Goal: Task Accomplishment & Management: Complete application form

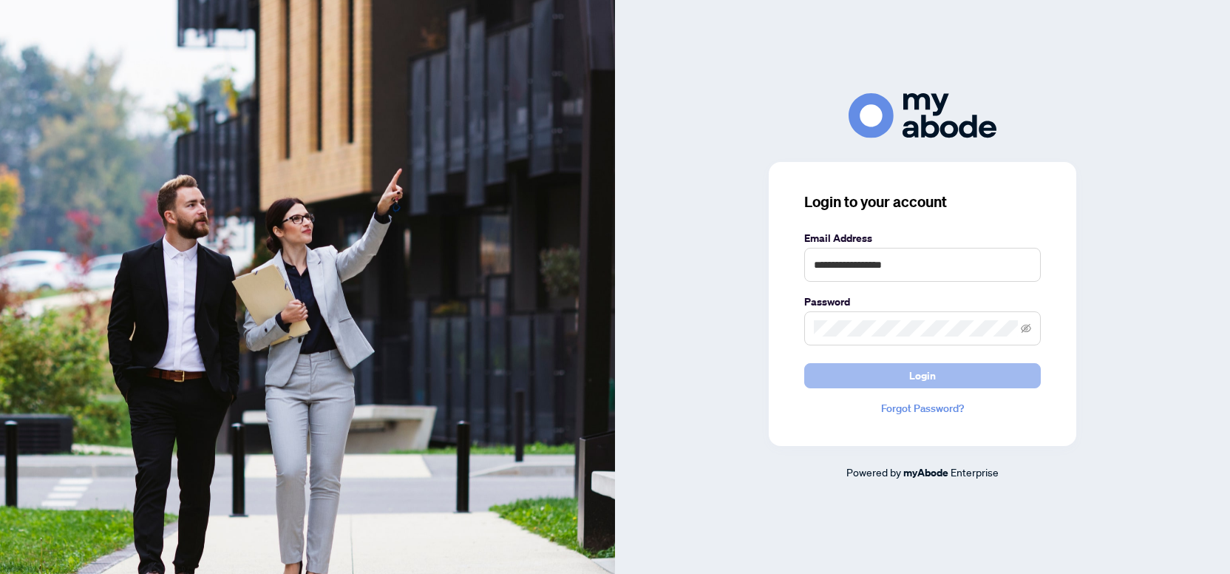
click at [909, 369] on button "Login" at bounding box center [922, 375] width 237 height 25
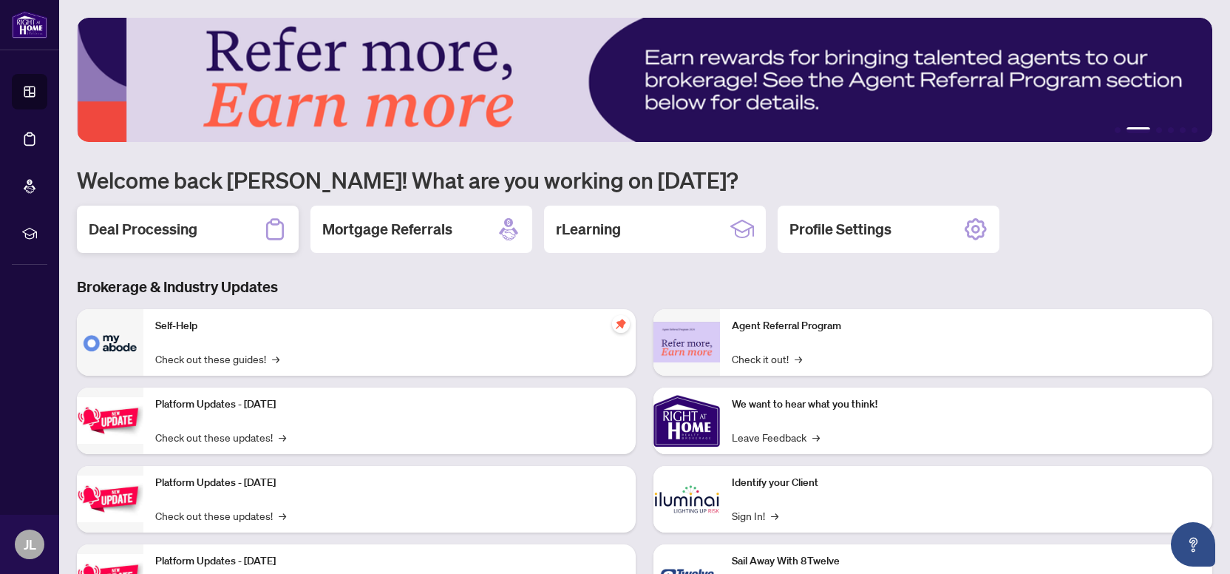
click at [191, 219] on div "Deal Processing" at bounding box center [188, 229] width 222 height 47
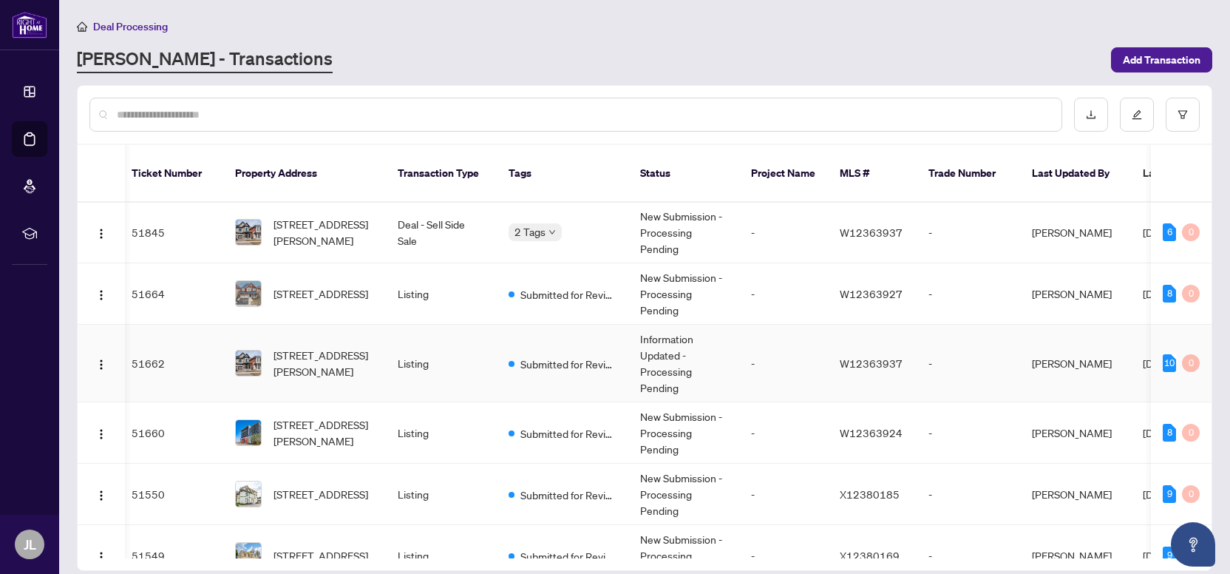
scroll to position [0, 5]
click at [312, 117] on input "text" at bounding box center [583, 114] width 933 height 16
type input "******"
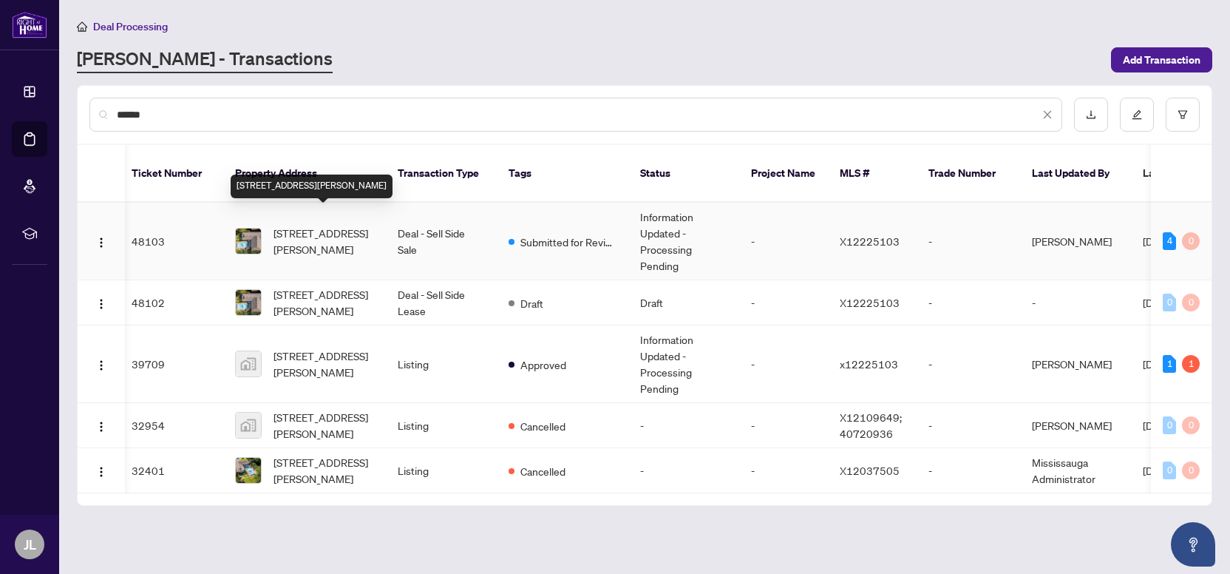
click at [347, 225] on span "[STREET_ADDRESS][PERSON_NAME]" at bounding box center [324, 241] width 101 height 33
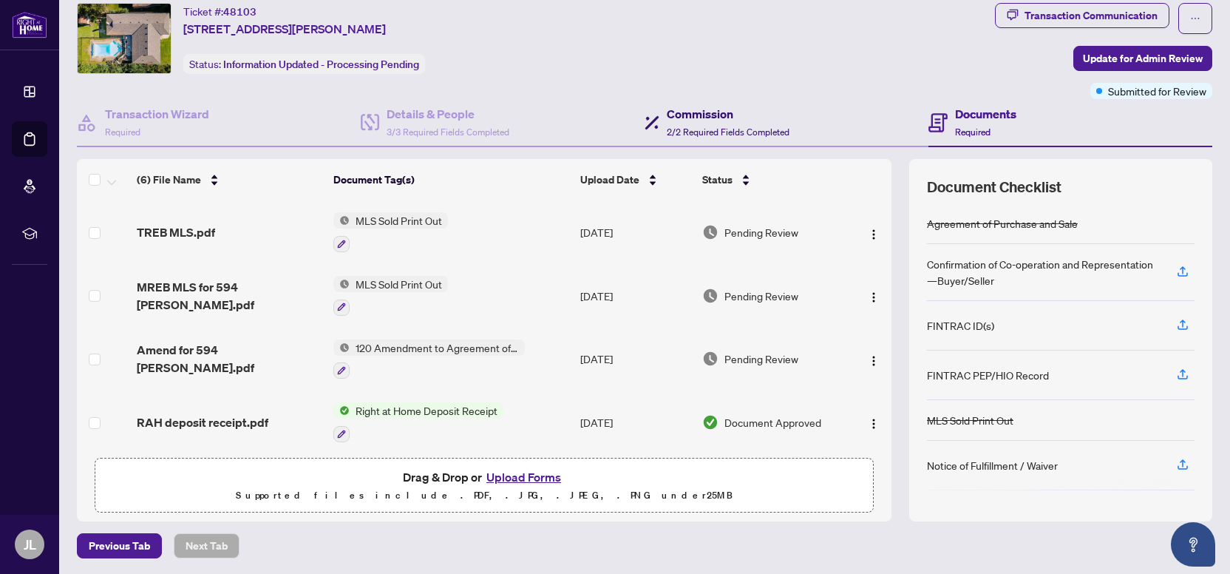
click at [671, 120] on h4 "Commission" at bounding box center [728, 114] width 123 height 18
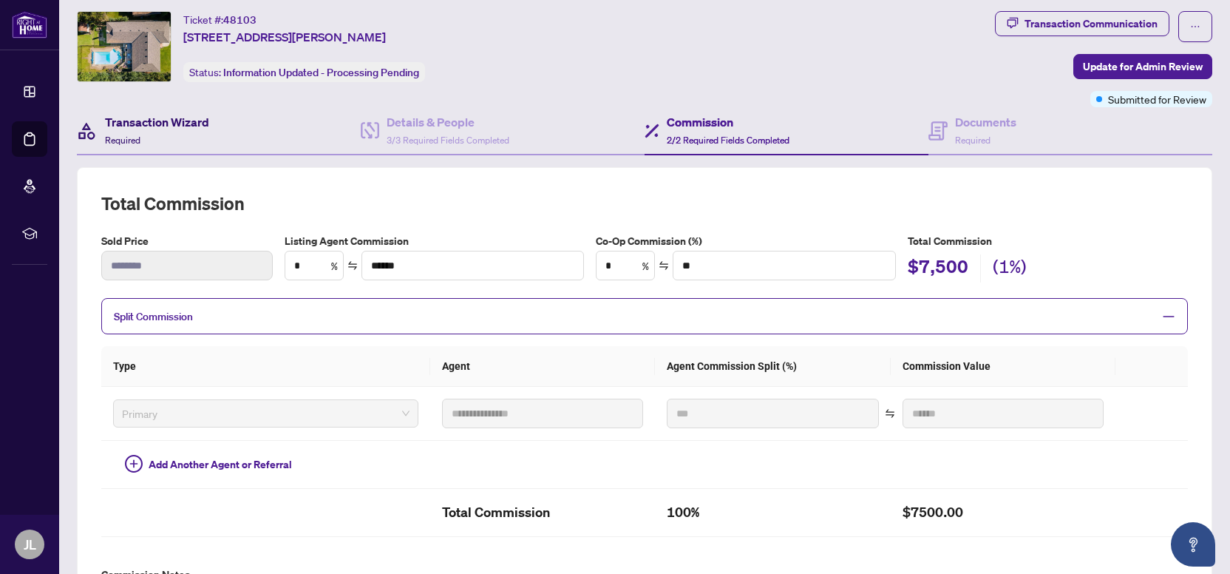
click at [166, 121] on h4 "Transaction Wizard" at bounding box center [157, 122] width 104 height 18
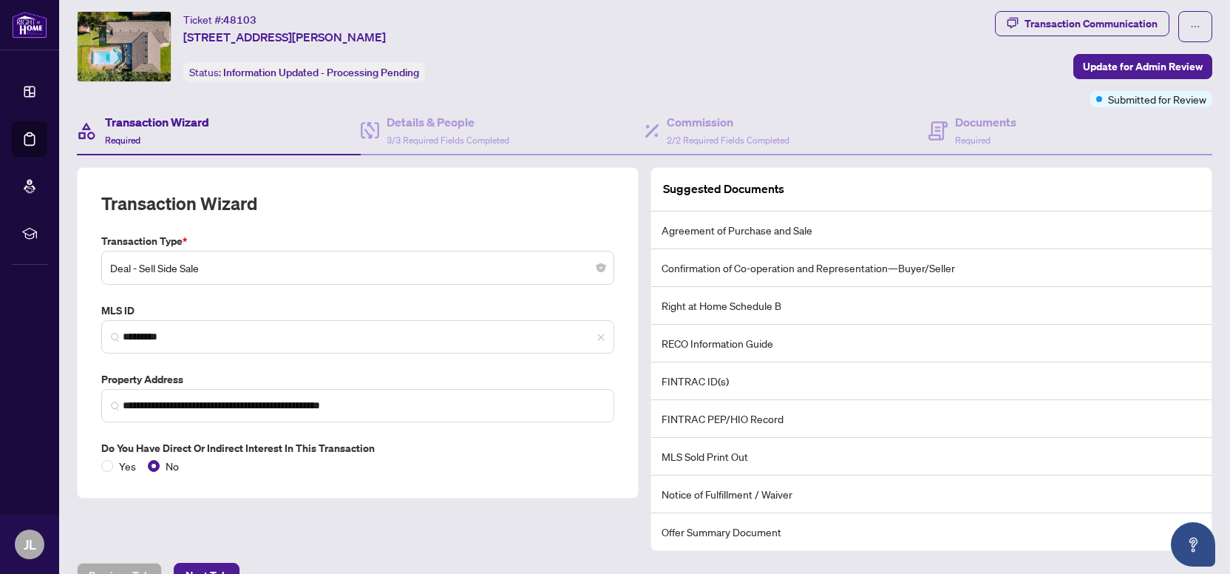
scroll to position [12, 0]
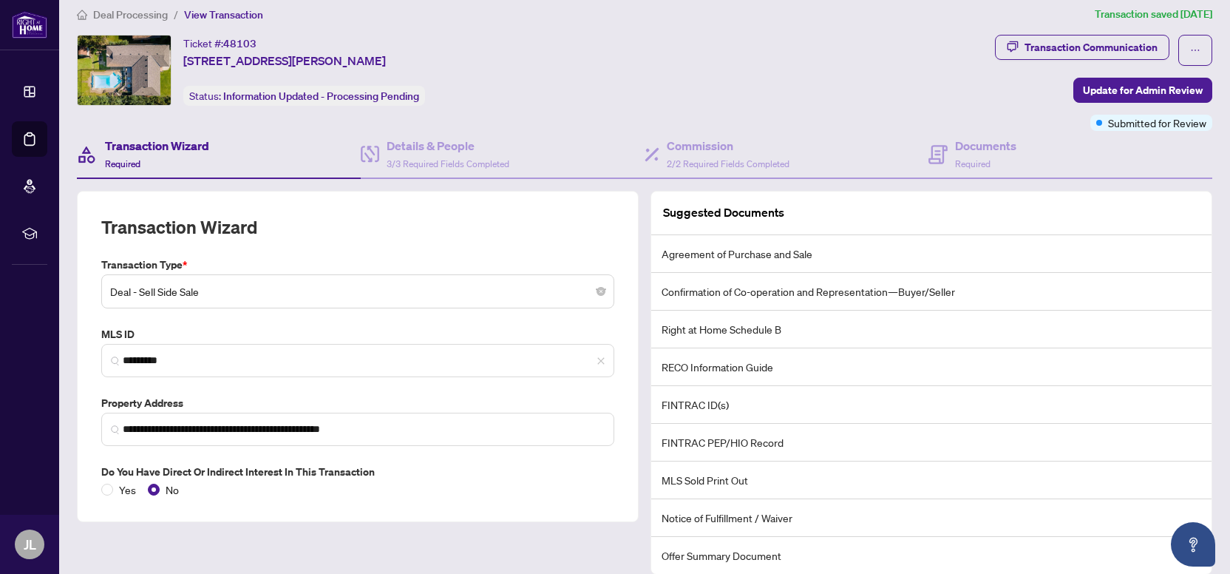
click at [138, 16] on span "Deal Processing" at bounding box center [130, 14] width 75 height 13
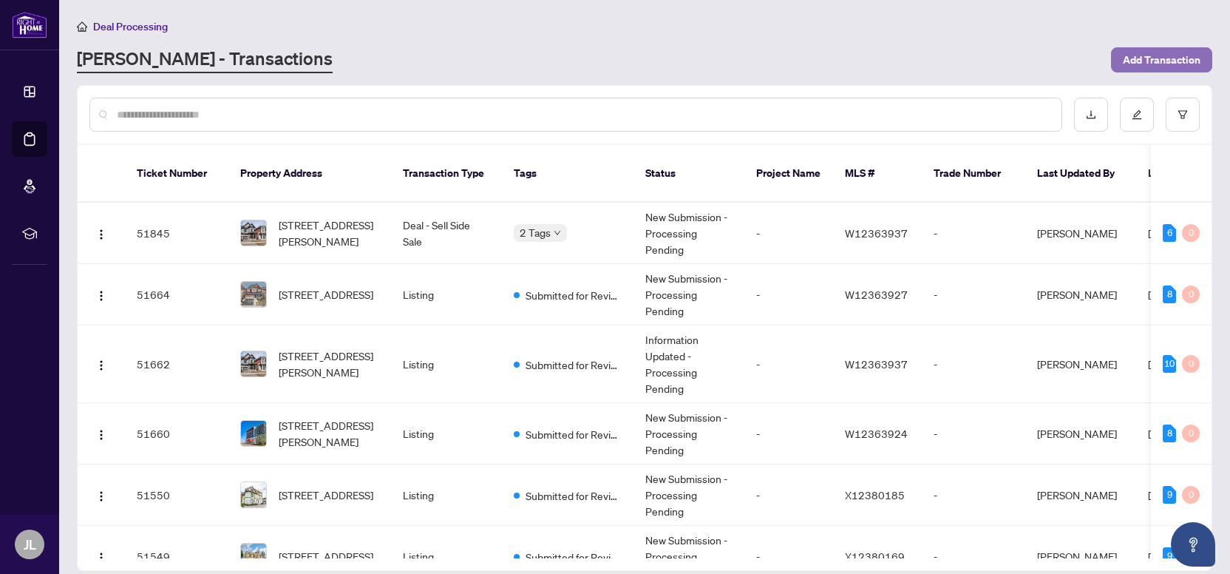
click at [1156, 61] on span "Add Transaction" at bounding box center [1162, 60] width 78 height 24
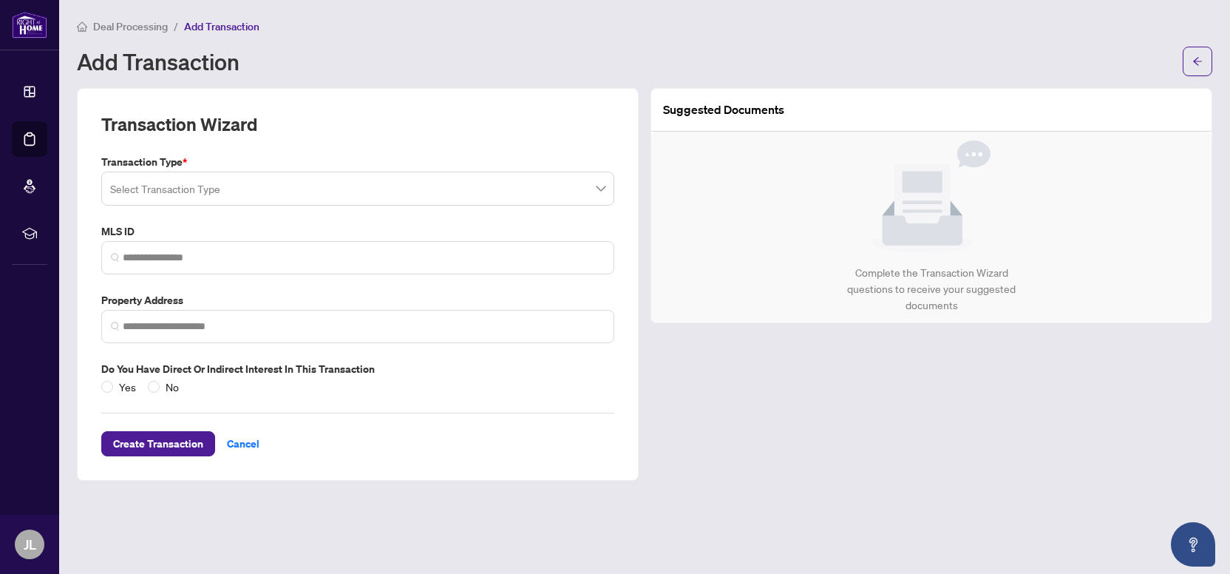
click at [236, 177] on input "search" at bounding box center [351, 190] width 482 height 33
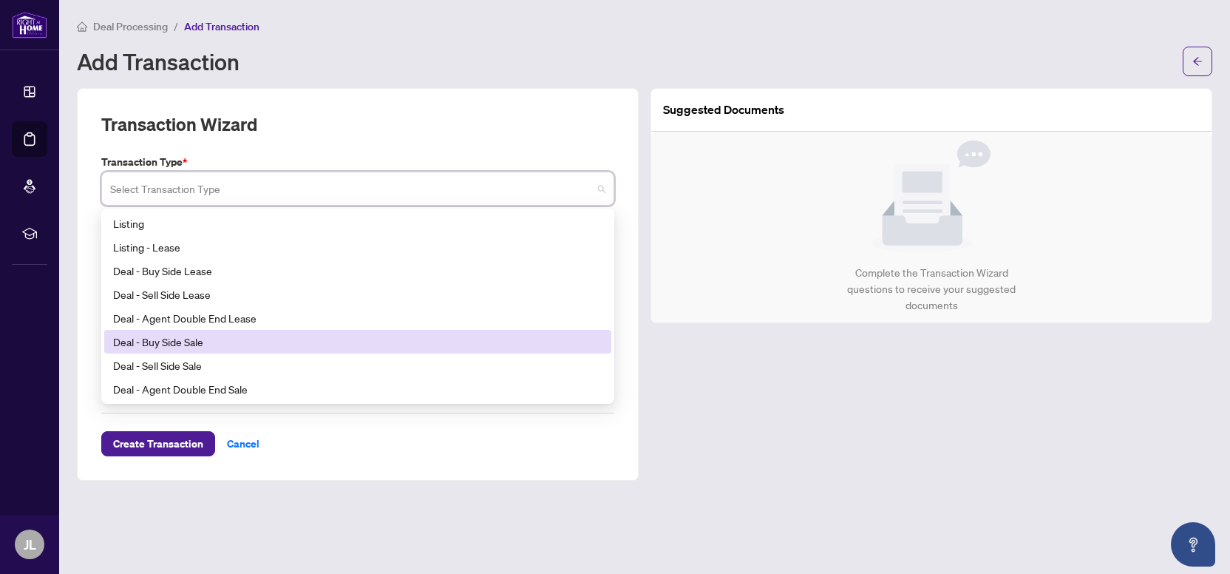
click at [171, 345] on div "Deal - Buy Side Sale" at bounding box center [357, 341] width 489 height 16
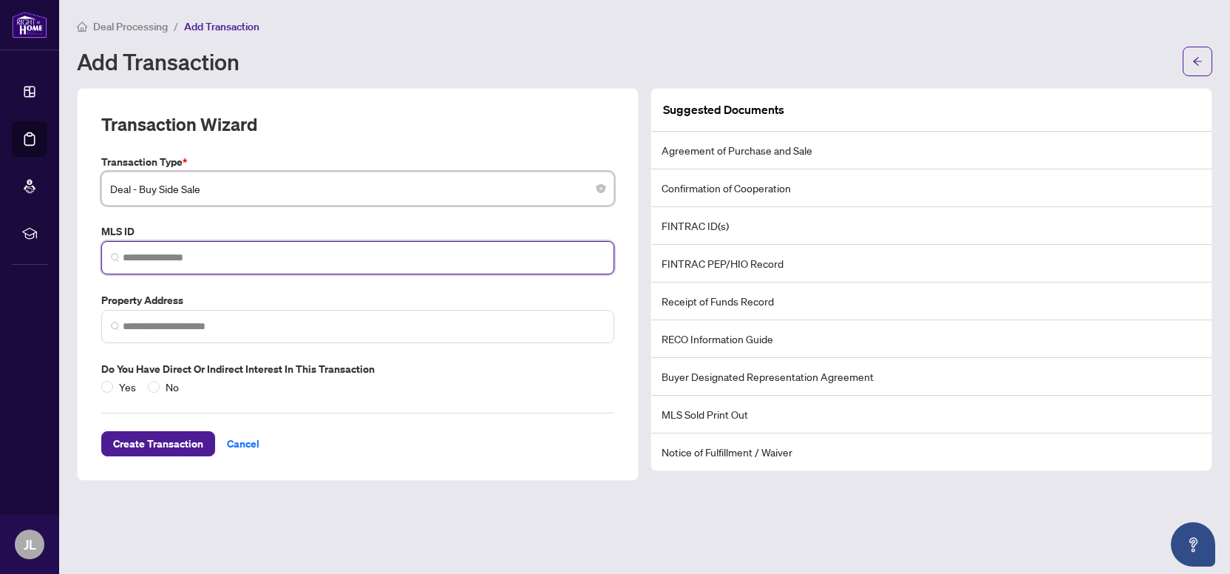
click at [194, 262] on input "search" at bounding box center [364, 258] width 482 height 16
click at [139, 257] on input "search" at bounding box center [364, 258] width 482 height 16
paste input "*********"
type input "*********"
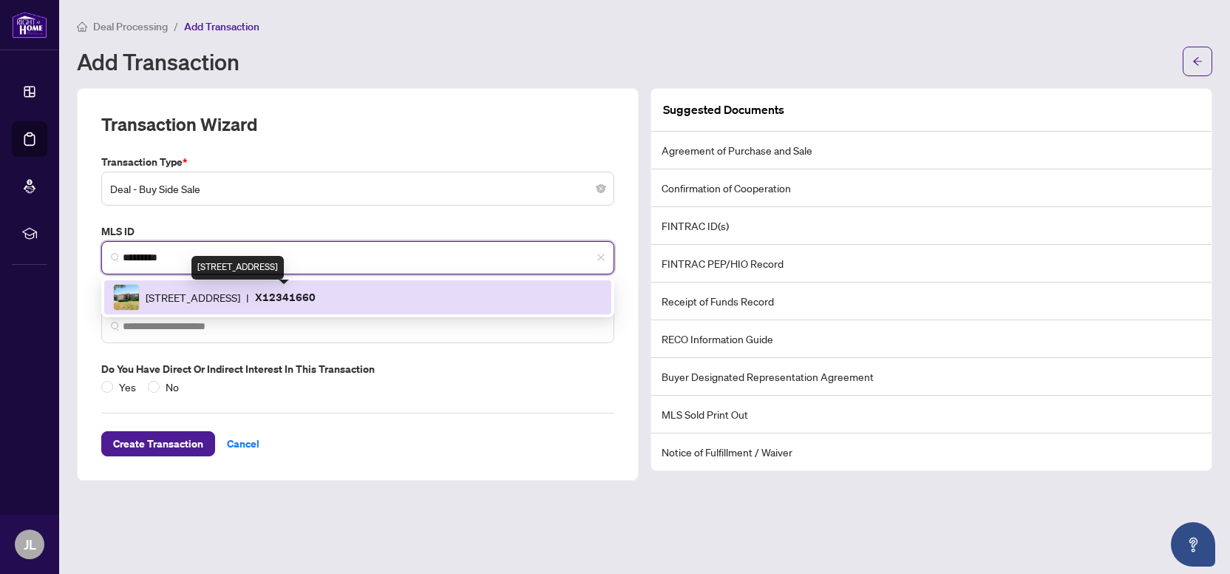
click at [211, 296] on span "[STREET_ADDRESS]" at bounding box center [193, 297] width 95 height 16
type input "**********"
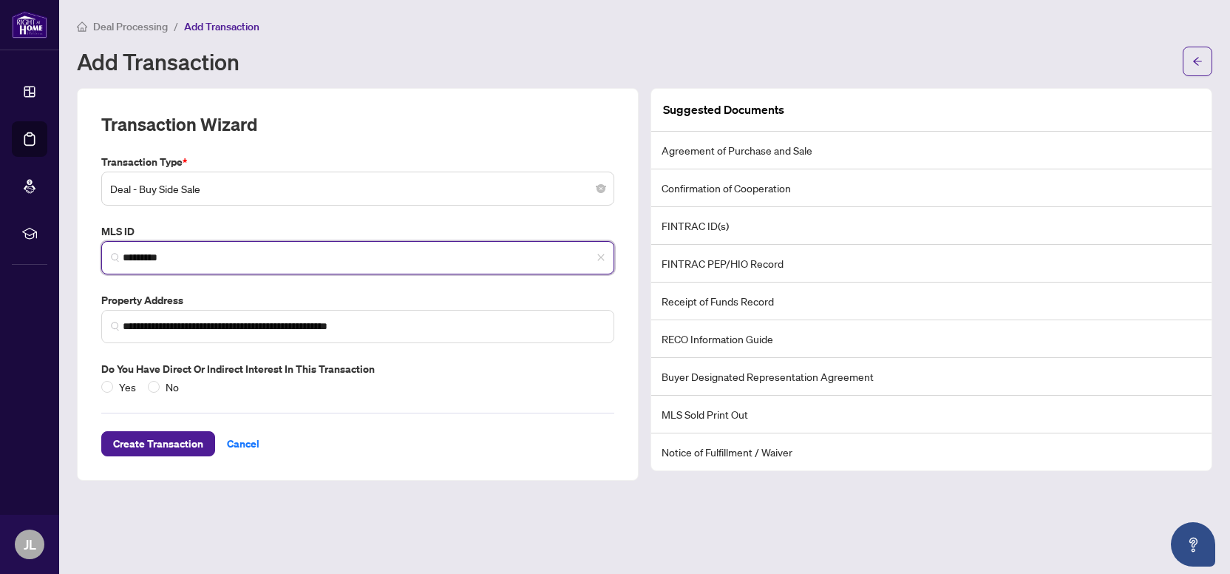
type input "*********"
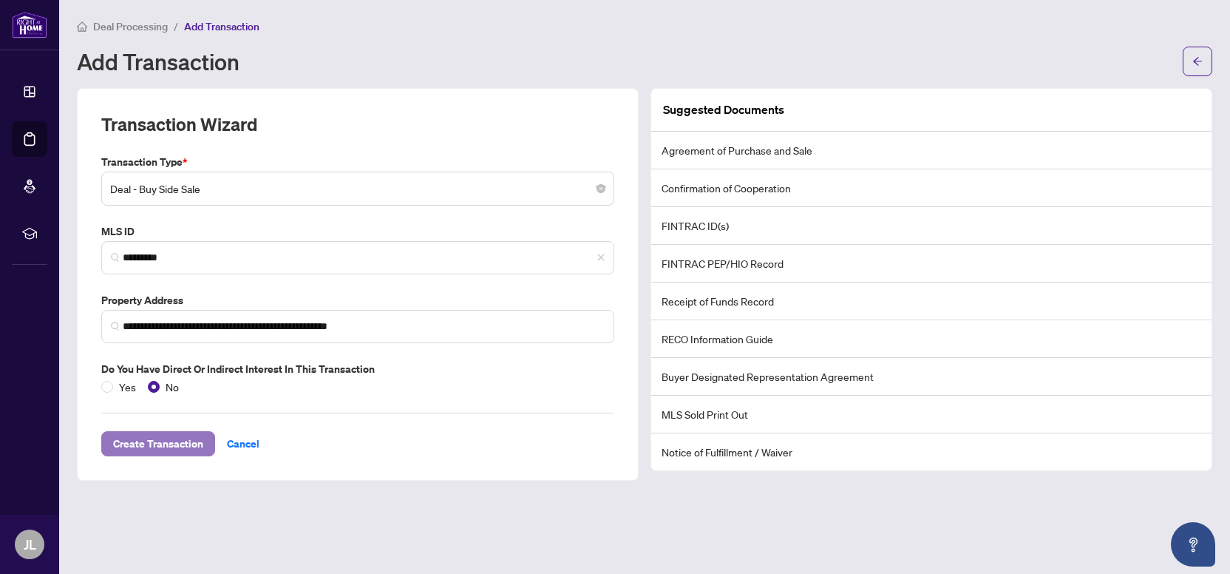
click at [168, 441] on span "Create Transaction" at bounding box center [158, 444] width 90 height 24
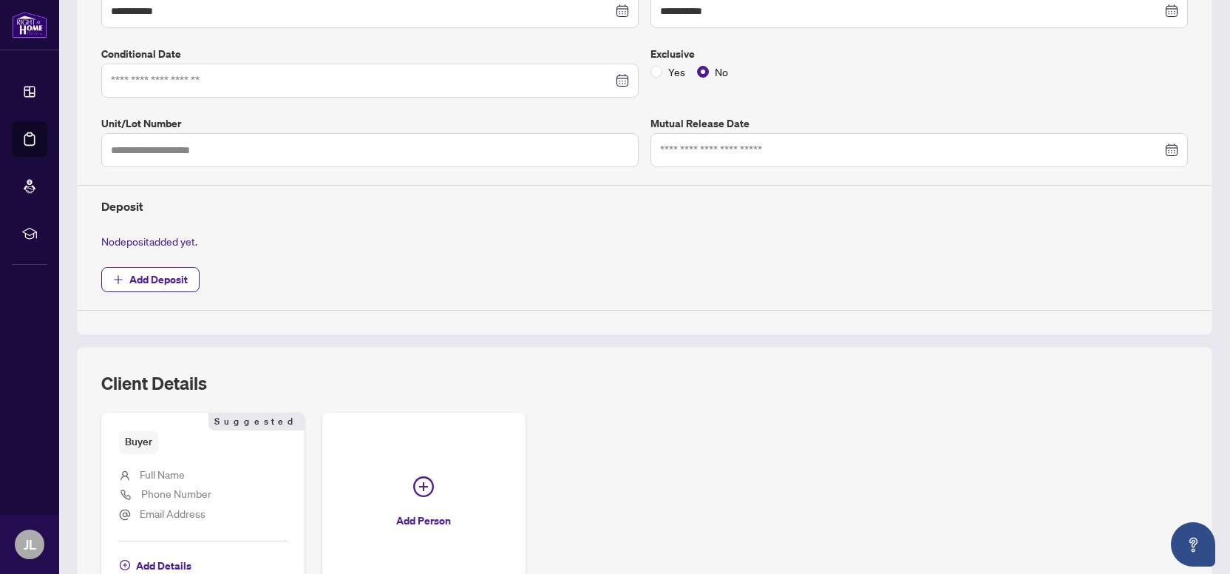
scroll to position [458, 0]
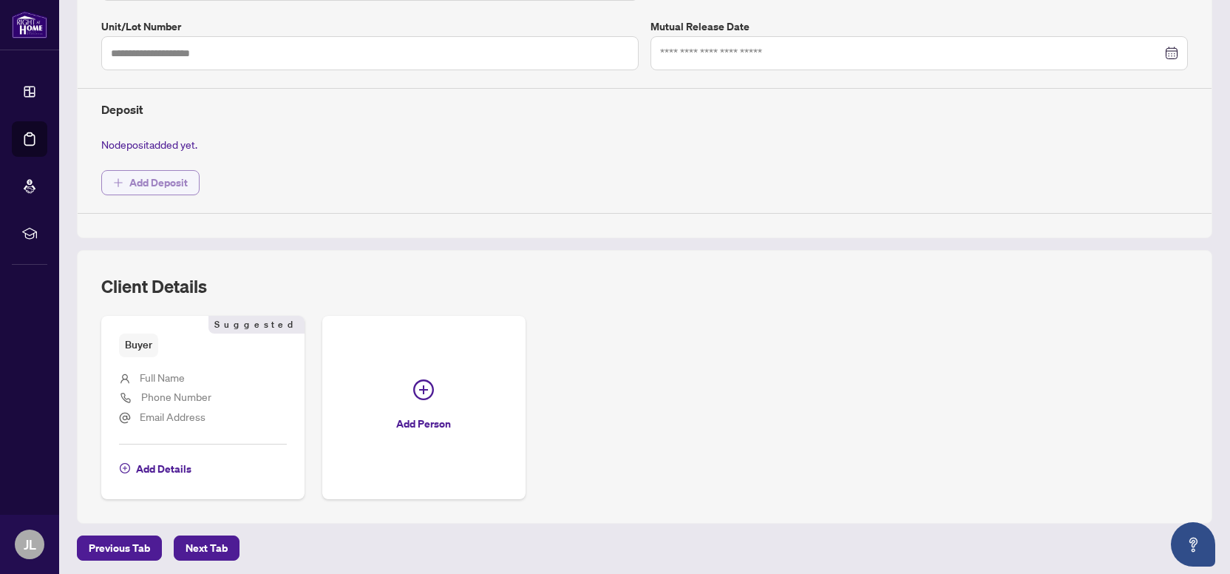
click at [173, 174] on span "Add Deposit" at bounding box center [158, 183] width 58 height 24
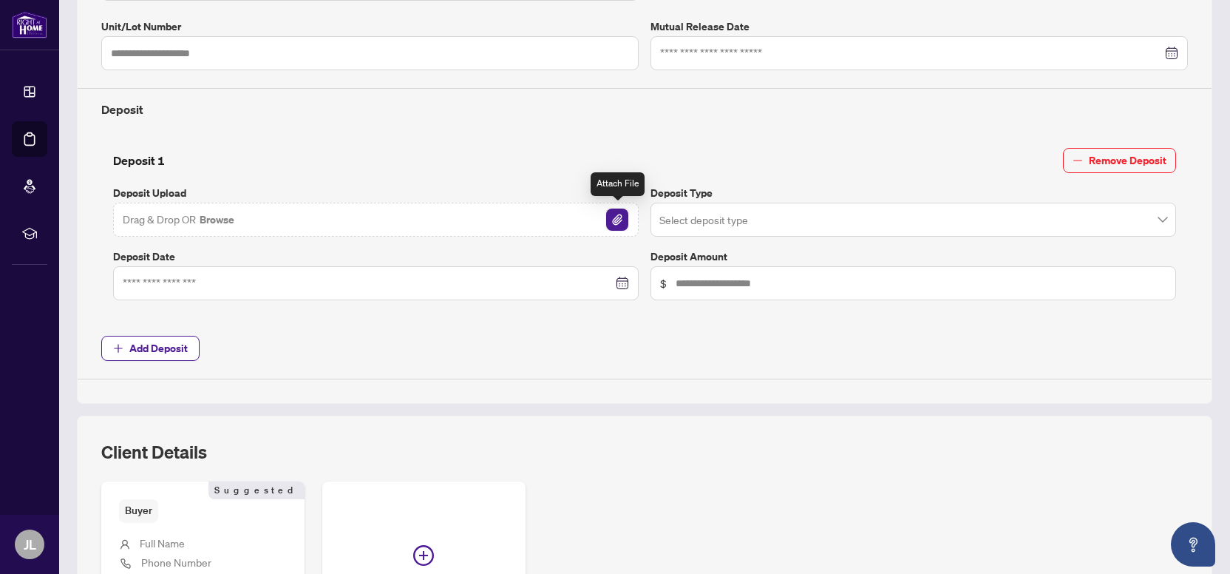
click at [617, 218] on img "button" at bounding box center [617, 219] width 22 height 22
click at [592, 215] on img "button" at bounding box center [591, 219] width 22 height 22
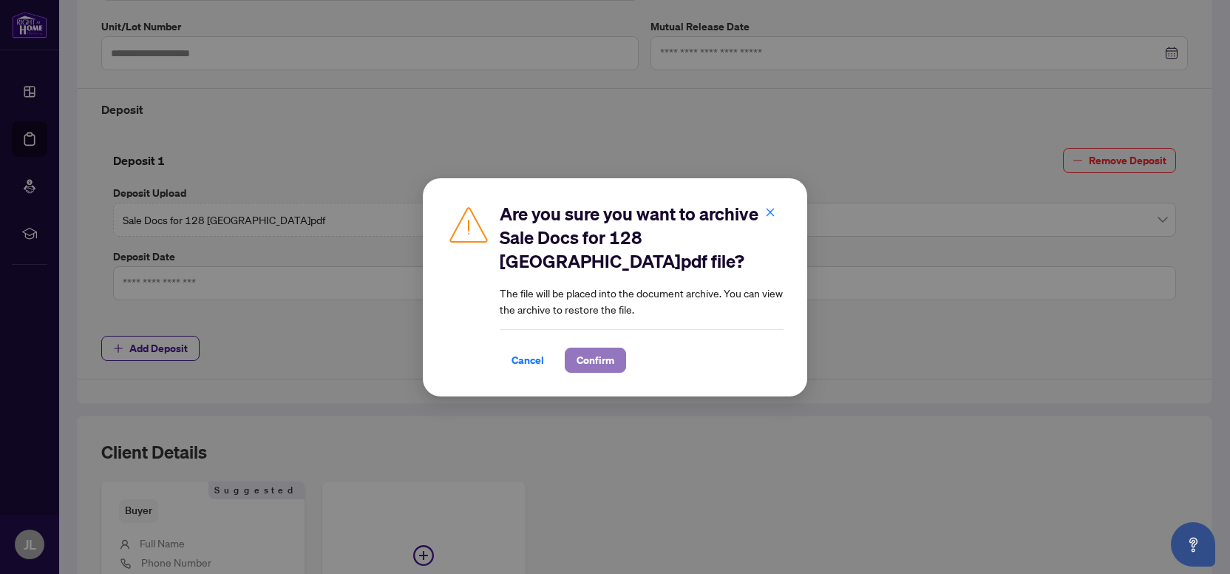
click at [588, 356] on span "Confirm" at bounding box center [596, 360] width 38 height 24
